Goal: Navigation & Orientation: Find specific page/section

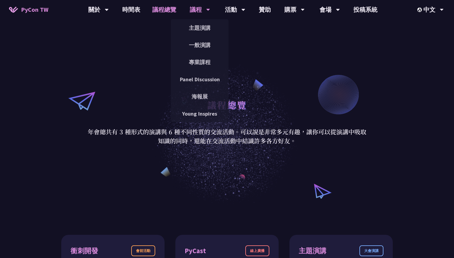
click at [207, 12] on icon at bounding box center [208, 10] width 4 height 6
click at [204, 33] on link "主題演講" at bounding box center [200, 28] width 58 height 14
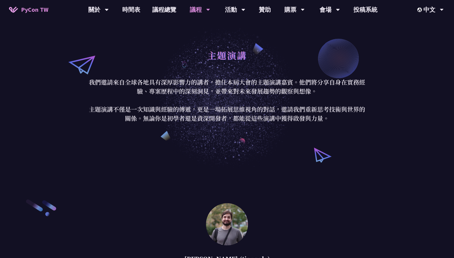
click at [206, 8] on icon at bounding box center [208, 10] width 4 height 6
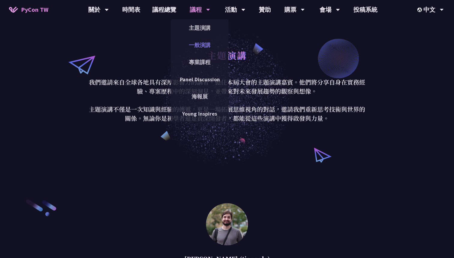
click at [200, 42] on link "一般演講" at bounding box center [200, 45] width 58 height 14
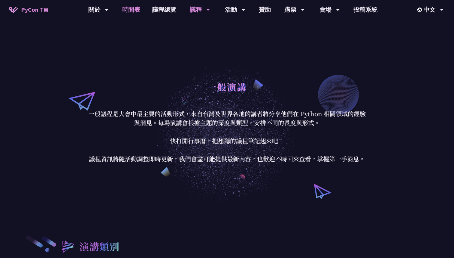
click at [139, 10] on link "時間表" at bounding box center [131, 9] width 30 height 19
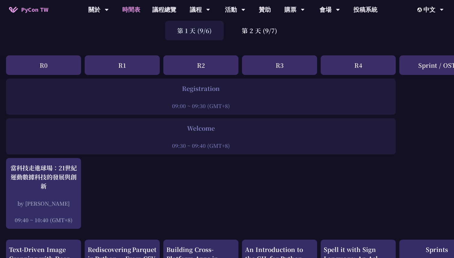
scroll to position [46, 0]
